Goal: Task Accomplishment & Management: Manage account settings

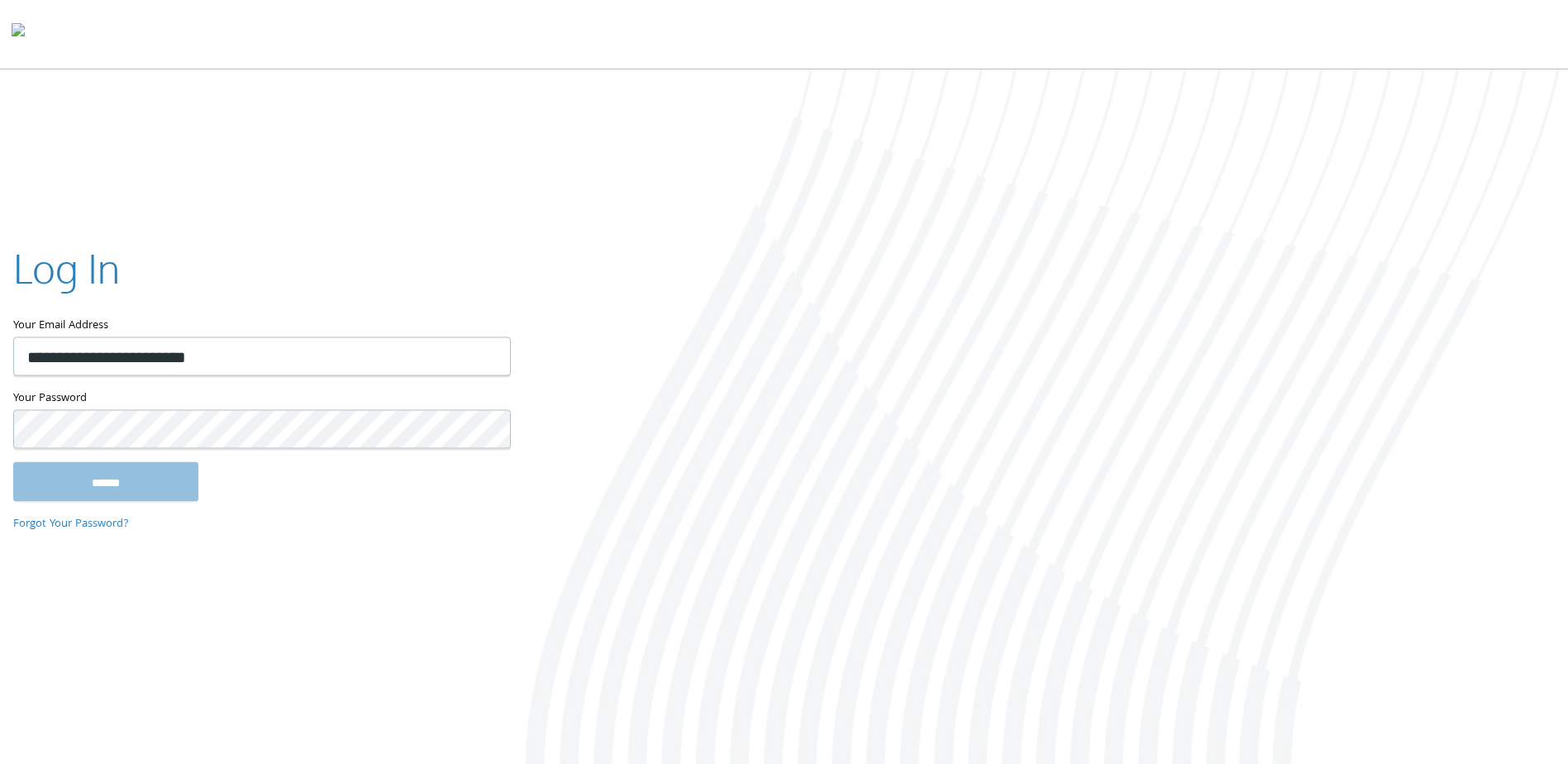
type input "**********"
click at [13, 462] on input "******" at bounding box center [105, 482] width 185 height 40
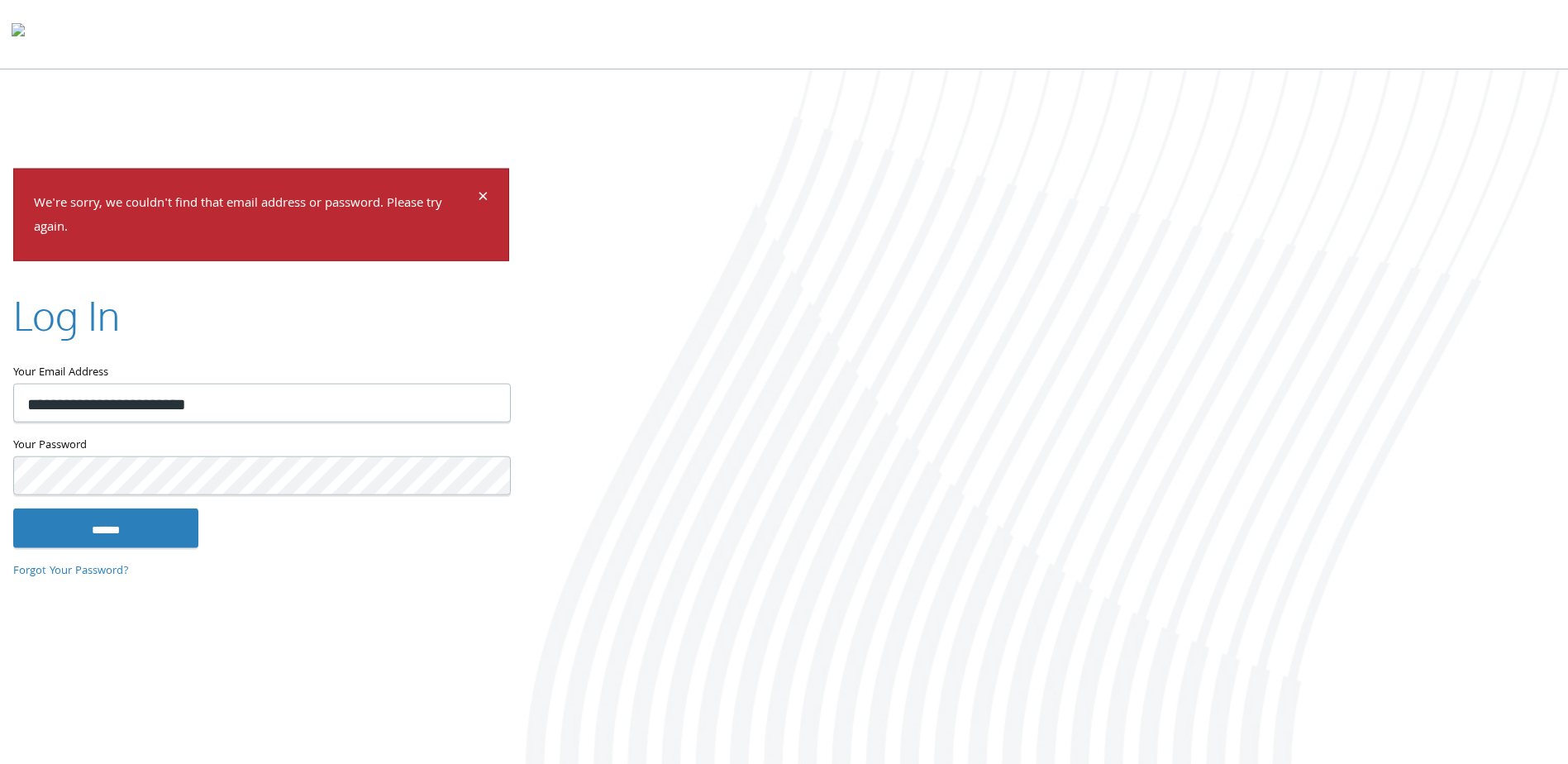
click at [13, 507] on input "******" at bounding box center [105, 527] width 185 height 40
